Goal: Find contact information: Find contact information

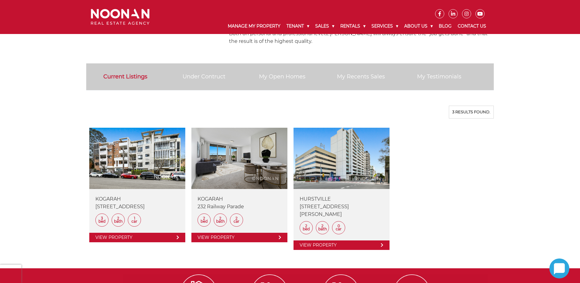
scroll to position [421, 0]
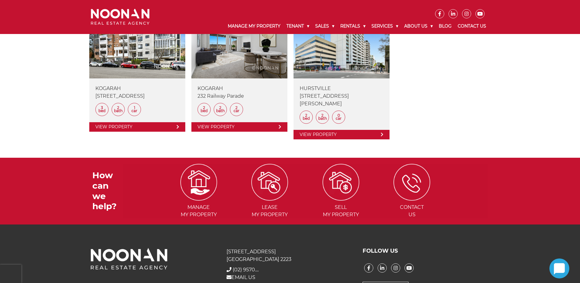
drag, startPoint x: 237, startPoint y: 277, endPoint x: 282, endPoint y: 277, distance: 44.7
drag, startPoint x: 282, startPoint y: 277, endPoint x: 301, endPoint y: 213, distance: 66.2
click at [301, 224] on div "31 Morts Road Mortdale NSW 2223 + (02) 9570 9999 (02) 9570.... EMAIL US FOLLOW …" at bounding box center [290, 270] width 580 height 92
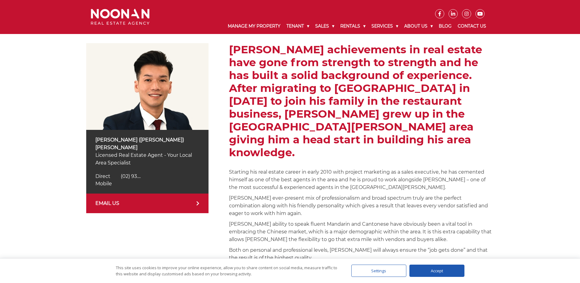
scroll to position [153, 0]
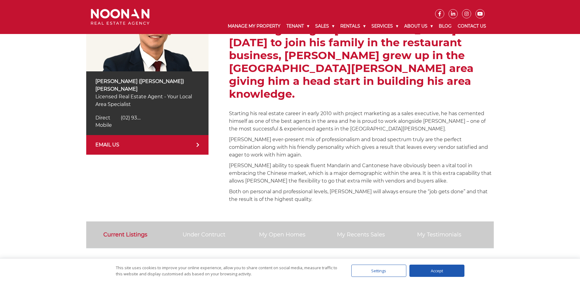
drag, startPoint x: 170, startPoint y: 136, endPoint x: 155, endPoint y: 138, distance: 14.8
click at [155, 138] on link "EMAIL US" at bounding box center [147, 145] width 122 height 20
click at [125, 114] on div "Direct (02) 9330 6813 Direct (02) 93...." at bounding box center [147, 117] width 104 height 7
click at [124, 121] on div "Mobile Mobile" at bounding box center [147, 124] width 104 height 7
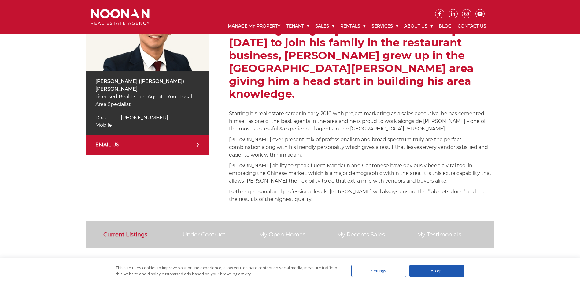
click at [124, 121] on div "Mobile Mobile" at bounding box center [147, 124] width 104 height 7
click at [122, 122] on div "Simon (Xin Rong) Cai Licensed Real Estate Agent - Your Local Area Specialist Di…" at bounding box center [147, 103] width 122 height 64
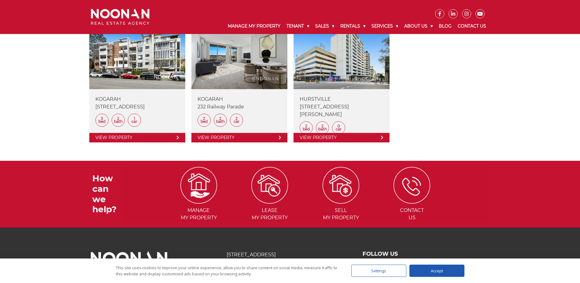
scroll to position [421, 0]
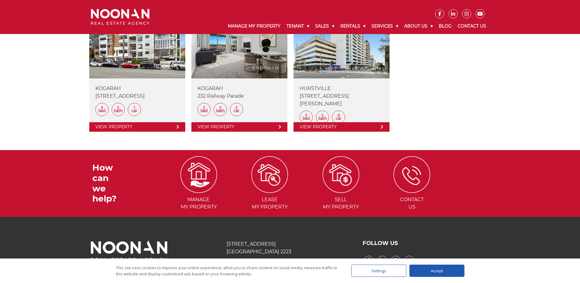
click at [367, 269] on div "Settings" at bounding box center [379, 270] width 55 height 12
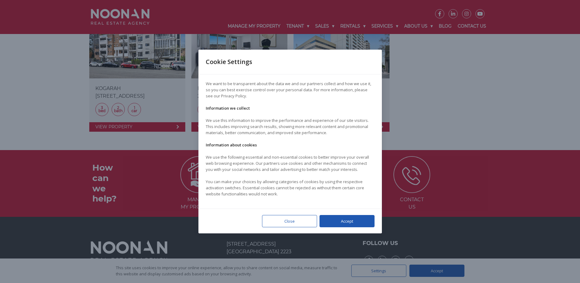
click at [302, 216] on div "Close" at bounding box center [289, 221] width 55 height 12
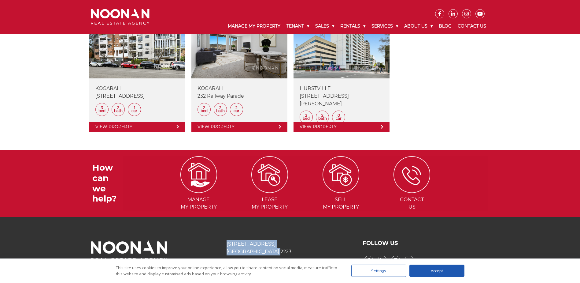
drag, startPoint x: 280, startPoint y: 227, endPoint x: 225, endPoint y: 218, distance: 55.4
click at [225, 240] on div "31 Morts Road Mortdale NSW 2223 + (02) 9570 9999 (02) 9570.... EMAIL US" at bounding box center [290, 262] width 136 height 45
copy p "31 Morts Road Mortdale NSW 2223"
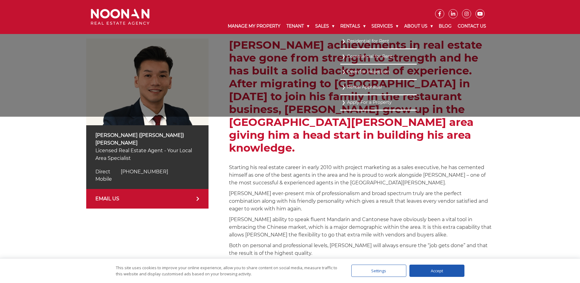
scroll to position [0, 0]
